Goal: Transaction & Acquisition: Purchase product/service

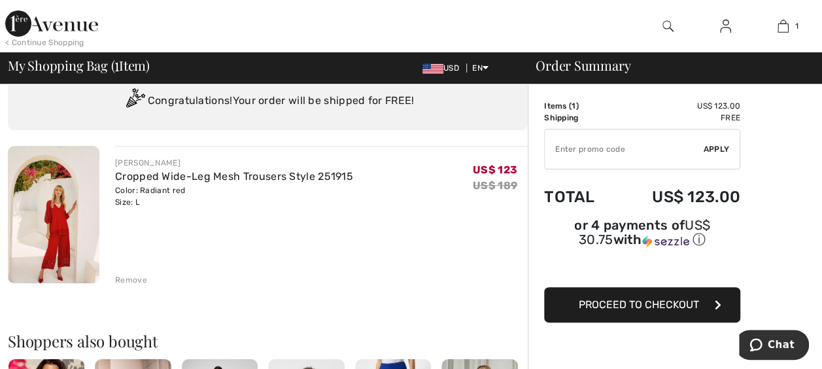
scroll to position [65, 0]
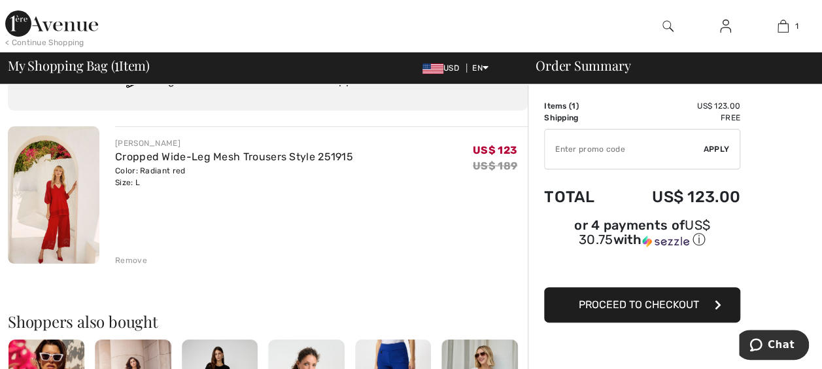
click at [678, 298] on span "Proceed to Checkout" at bounding box center [639, 304] width 120 height 12
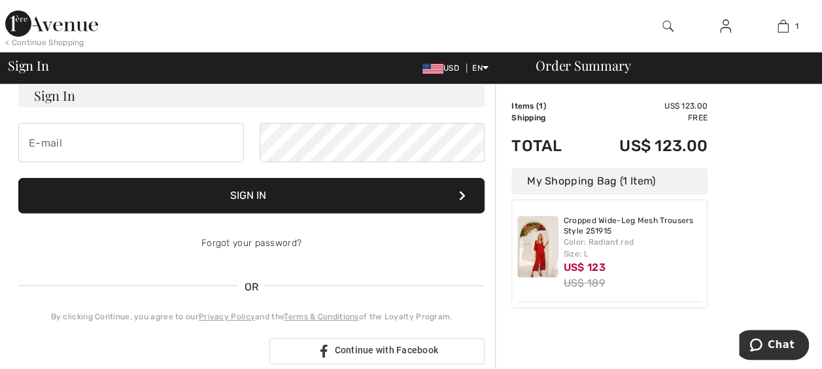
scroll to position [131, 0]
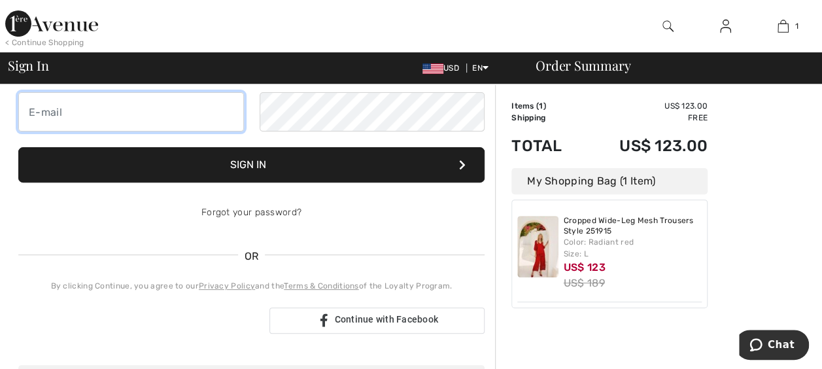
type input "[EMAIL_ADDRESS][DOMAIN_NAME]"
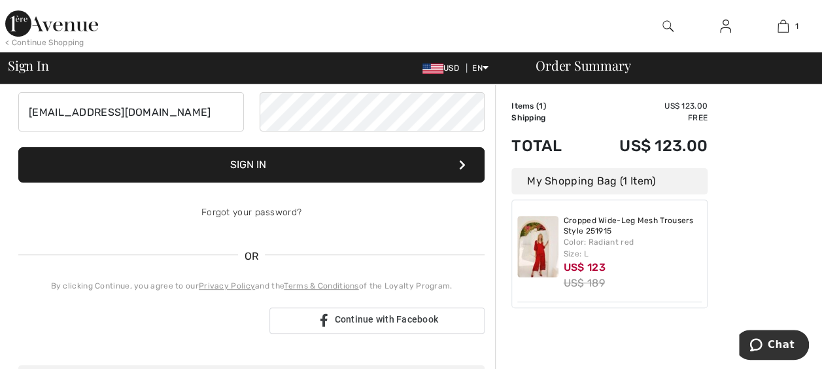
click at [251, 161] on button "Sign In" at bounding box center [251, 164] width 466 height 35
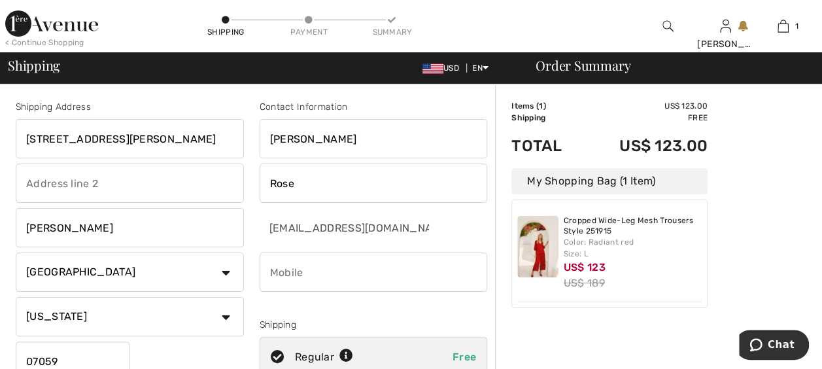
click at [86, 133] on input "7 Loren Way" at bounding box center [130, 138] width 228 height 39
type input "7"
type input "2667 N Ocean Blvd"
type input "I 611"
select select "FL"
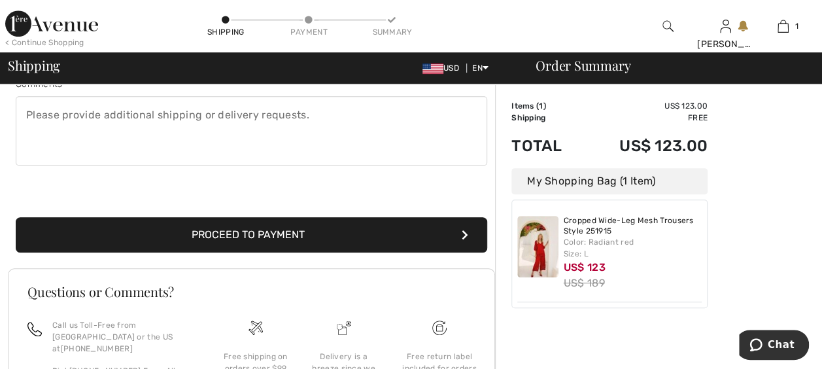
scroll to position [392, 0]
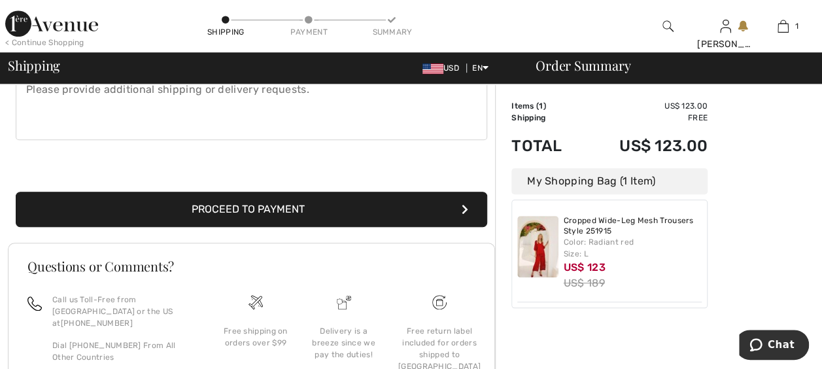
click at [250, 201] on button "Proceed to Payment" at bounding box center [252, 209] width 472 height 35
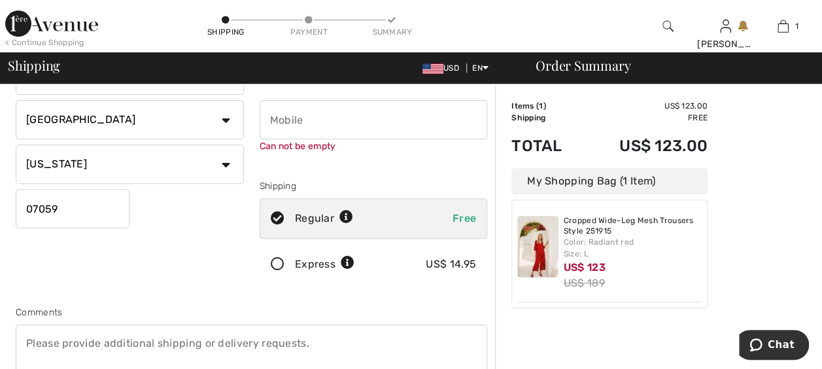
scroll to position [148, 0]
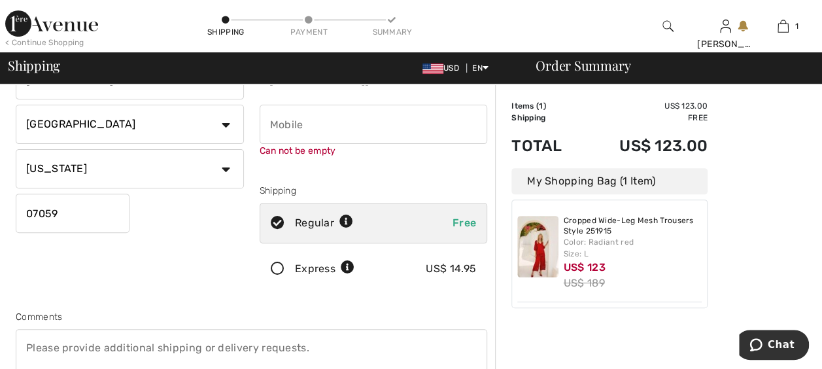
click at [296, 123] on input "phone" at bounding box center [374, 124] width 228 height 39
click at [335, 119] on input "phone" at bounding box center [374, 124] width 228 height 39
type input "9"
drag, startPoint x: 379, startPoint y: 147, endPoint x: 289, endPoint y: 137, distance: 90.2
click at [290, 138] on div "Can not be empty" at bounding box center [374, 131] width 228 height 53
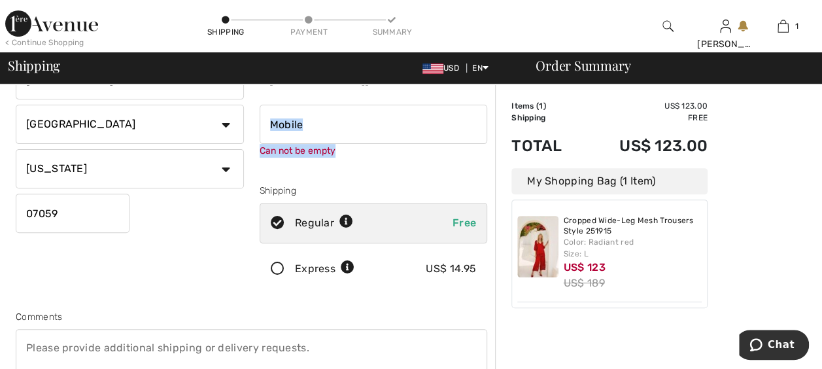
click at [298, 118] on input "phone" at bounding box center [374, 124] width 228 height 39
click at [300, 120] on input "phone" at bounding box center [374, 124] width 228 height 39
click at [289, 125] on input "phone" at bounding box center [374, 124] width 228 height 39
click at [292, 124] on input "phone" at bounding box center [374, 124] width 228 height 39
click at [290, 122] on input "phone" at bounding box center [374, 124] width 228 height 39
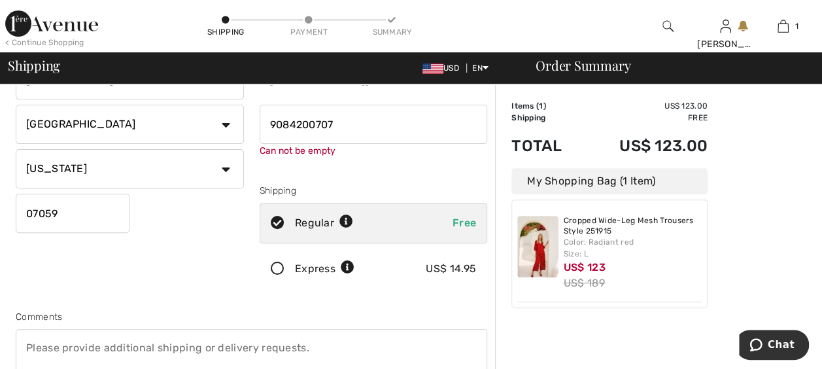
click at [286, 126] on input "phone" at bounding box center [374, 124] width 228 height 39
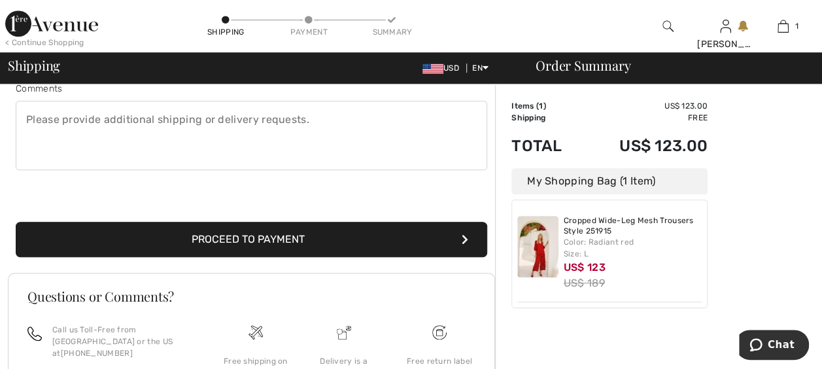
scroll to position [409, 0]
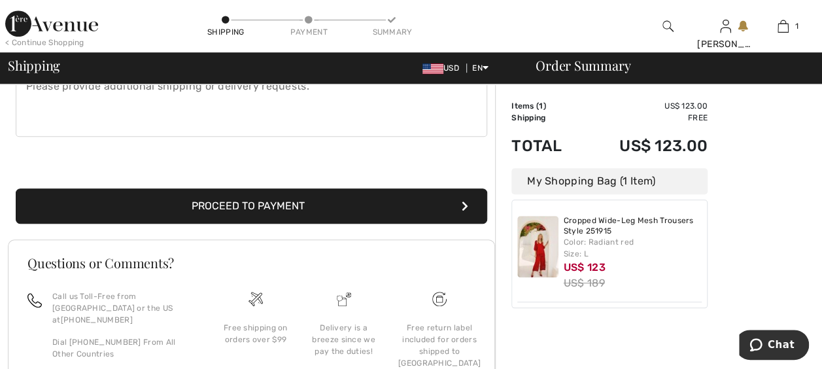
type input "9084200707"
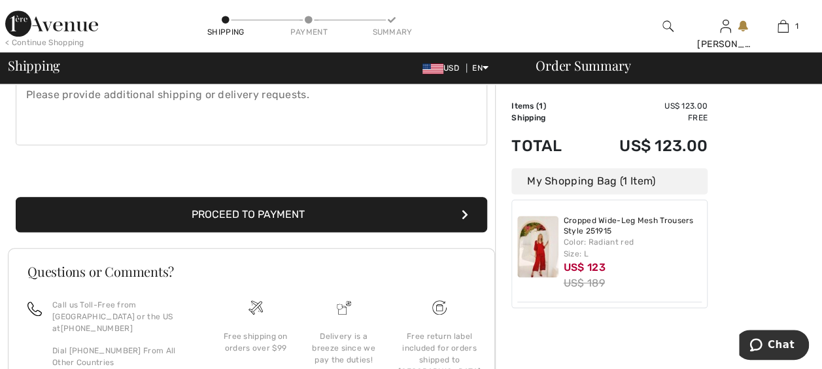
click at [261, 200] on button "Proceed to Payment" at bounding box center [252, 214] width 472 height 35
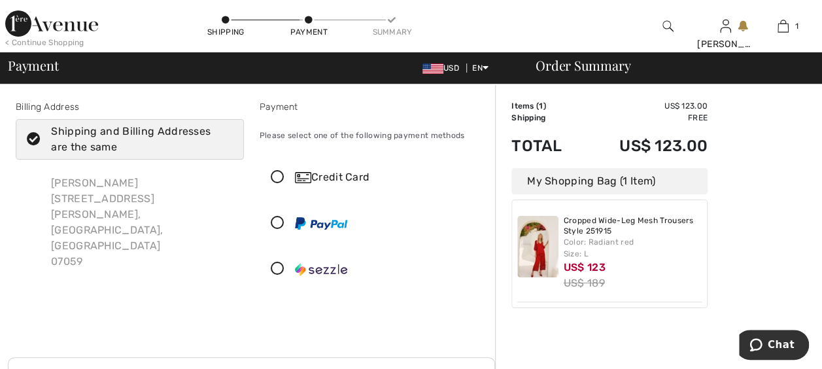
click at [92, 131] on div "Shipping and Billing Addresses are the same" at bounding box center [137, 139] width 173 height 31
click at [224, 131] on input "Shipping and Billing Addresses are the same" at bounding box center [228, 139] width 9 height 39
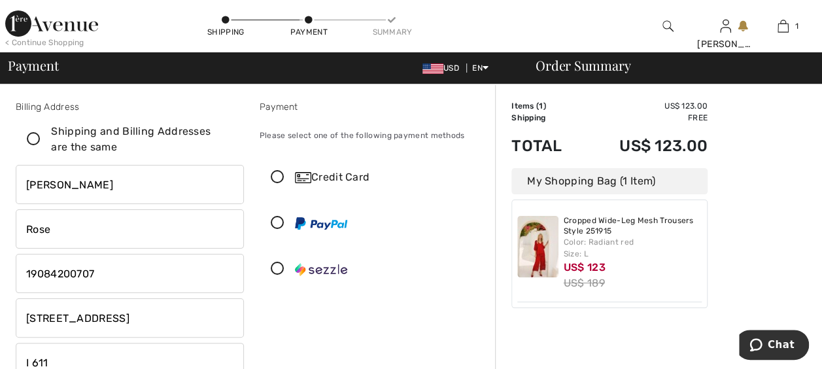
click at [33, 134] on icon at bounding box center [33, 140] width 35 height 14
click at [224, 134] on input "Shipping and Billing Addresses are the same" at bounding box center [228, 139] width 9 height 39
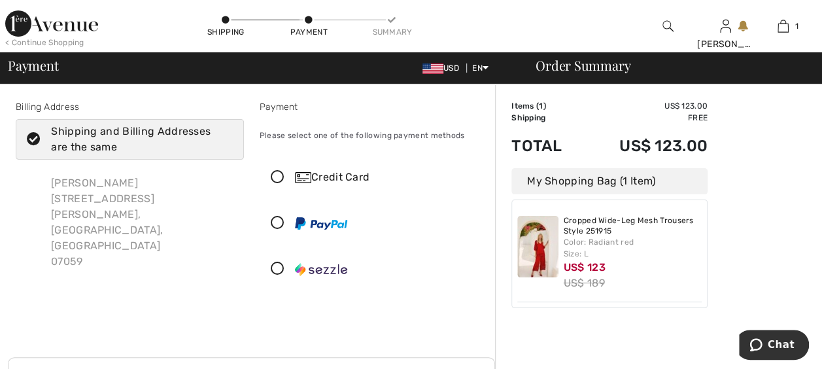
checkbox input "true"
click at [278, 177] on icon at bounding box center [277, 178] width 35 height 14
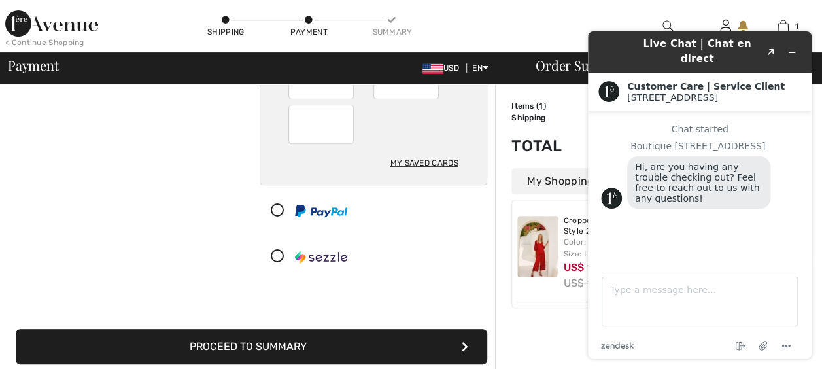
scroll to position [262, 0]
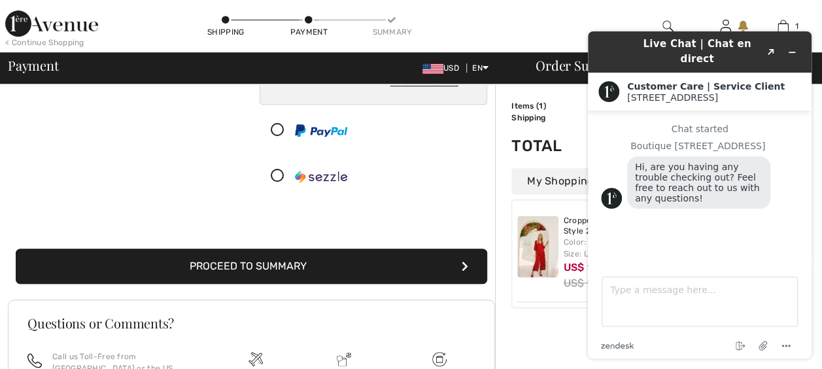
click at [245, 260] on button "Proceed to Summary" at bounding box center [252, 266] width 472 height 35
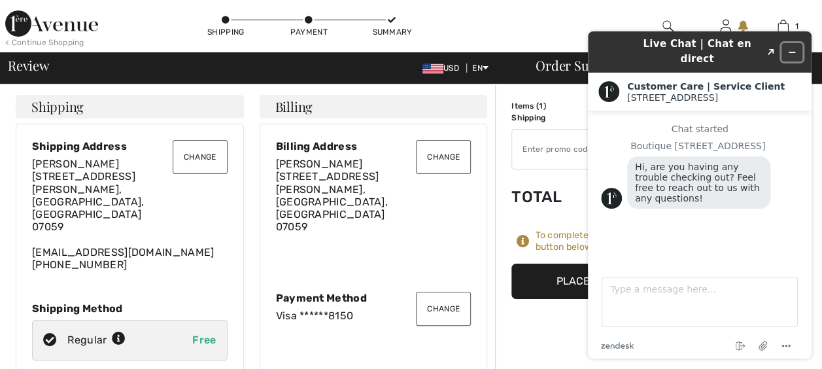
click at [795, 48] on icon "Minimize widget" at bounding box center [791, 52] width 9 height 9
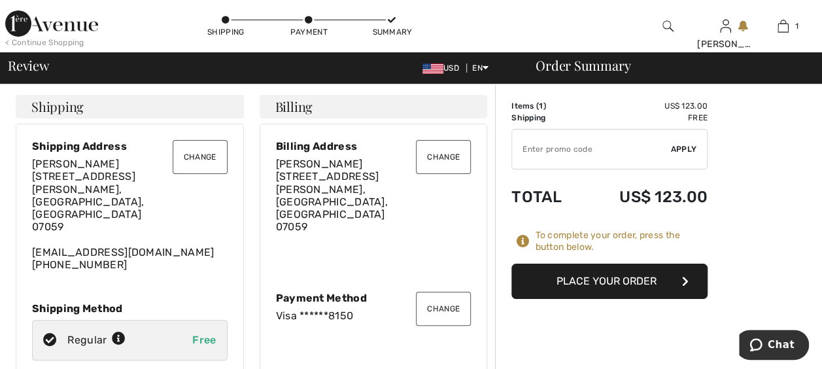
click at [629, 279] on button "Place Your Order" at bounding box center [609, 281] width 196 height 35
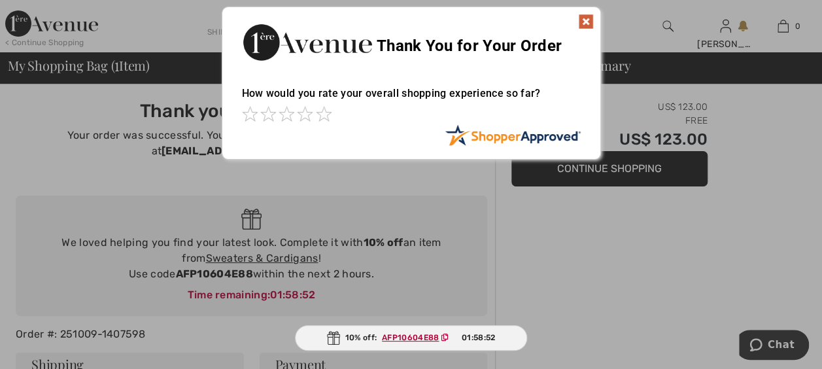
click at [587, 20] on img at bounding box center [586, 22] width 16 height 16
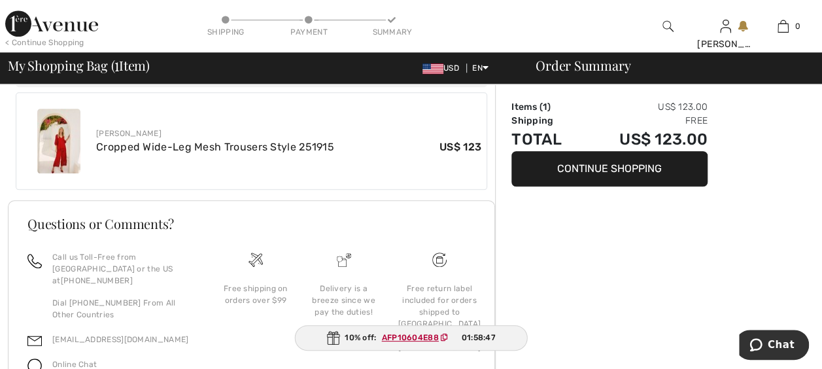
scroll to position [557, 0]
